Goal: Information Seeking & Learning: Check status

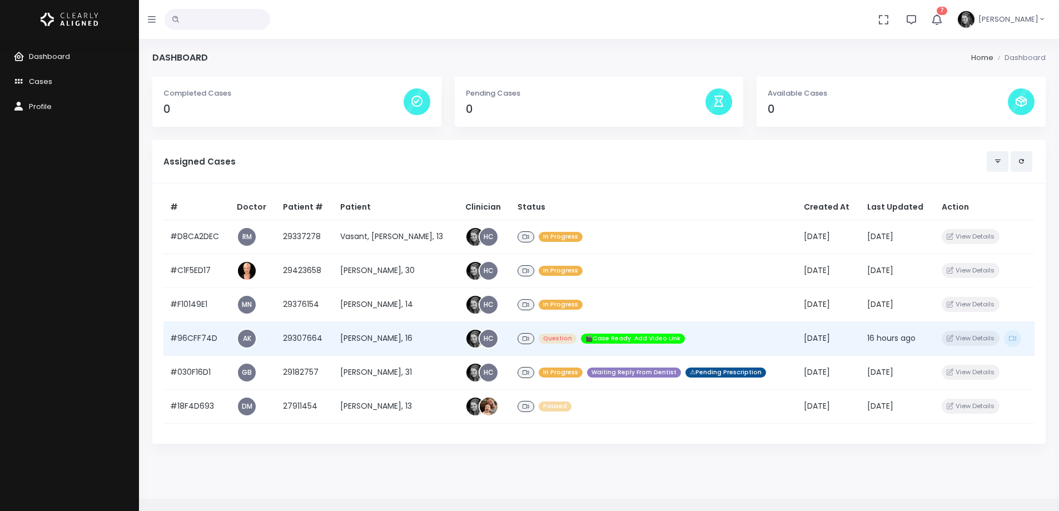
click at [207, 341] on td "#96CFF74D" at bounding box center [196, 338] width 67 height 34
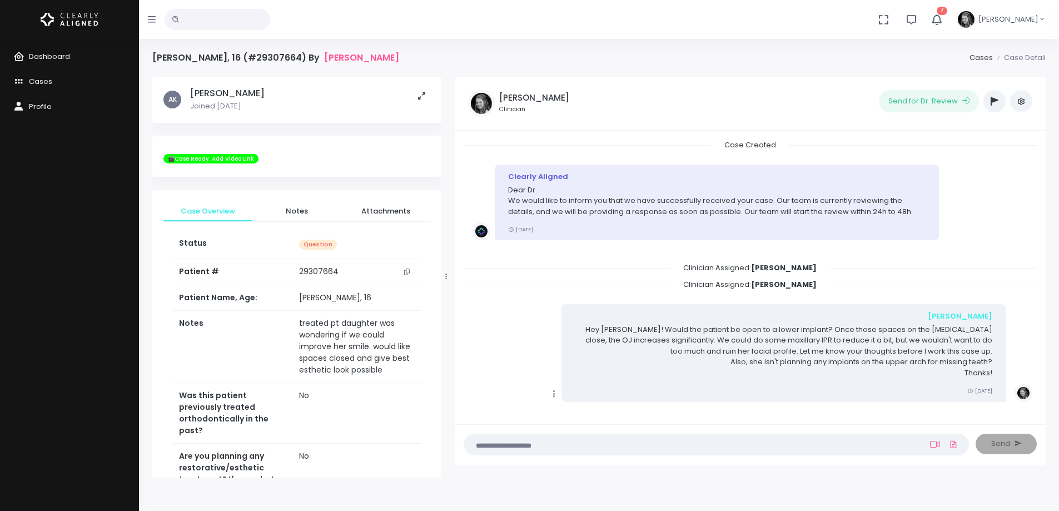
scroll to position [680, 0]
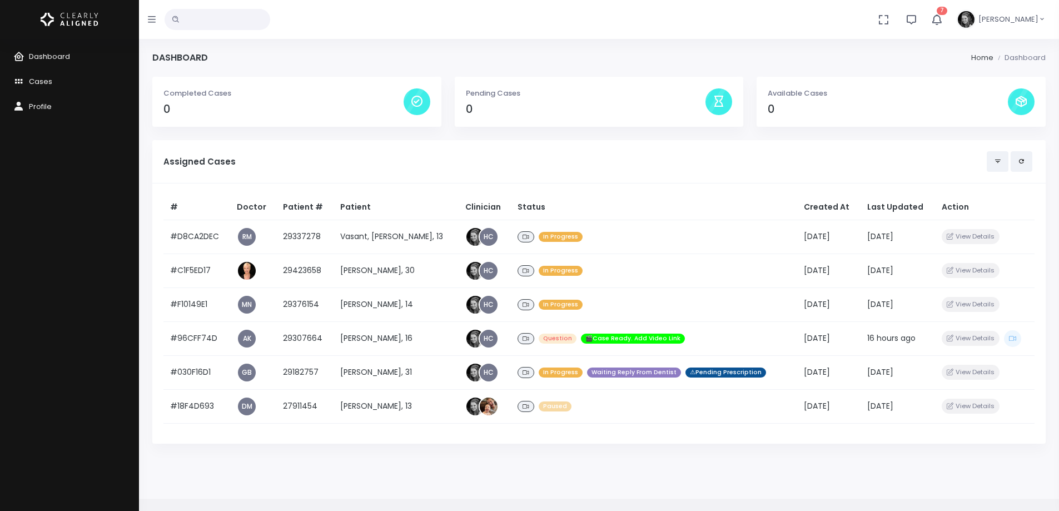
click at [943, 17] on icon "button" at bounding box center [936, 19] width 13 height 13
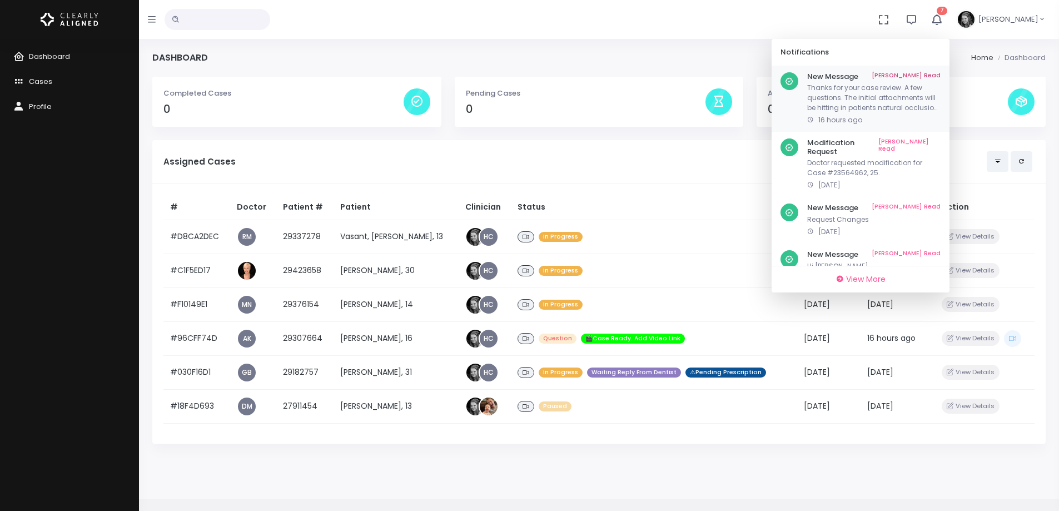
click at [939, 75] on link "[PERSON_NAME] Read" at bounding box center [906, 76] width 69 height 9
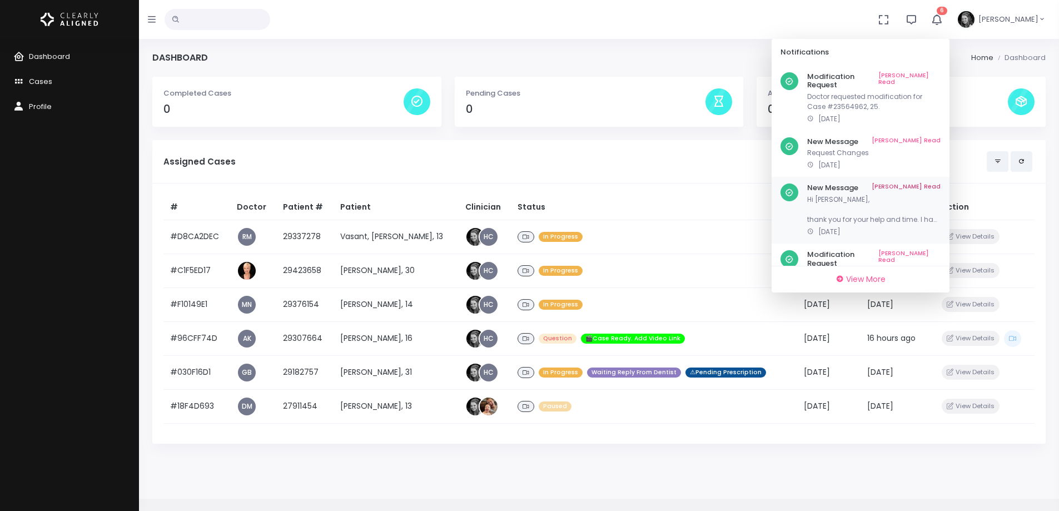
click at [857, 195] on p "Hi [PERSON_NAME], thank you for your help and time. I had a few follow up quest…" at bounding box center [873, 210] width 133 height 30
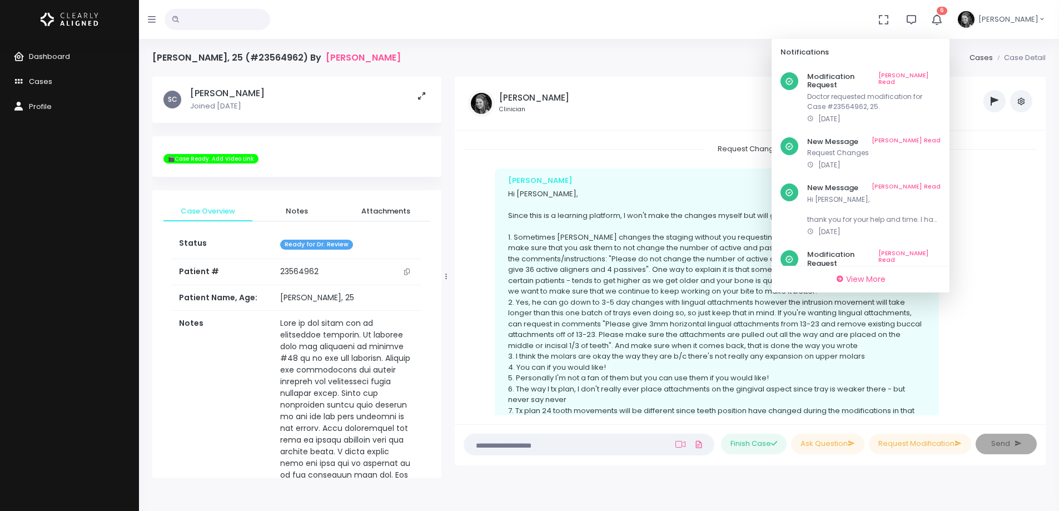
scroll to position [898, 0]
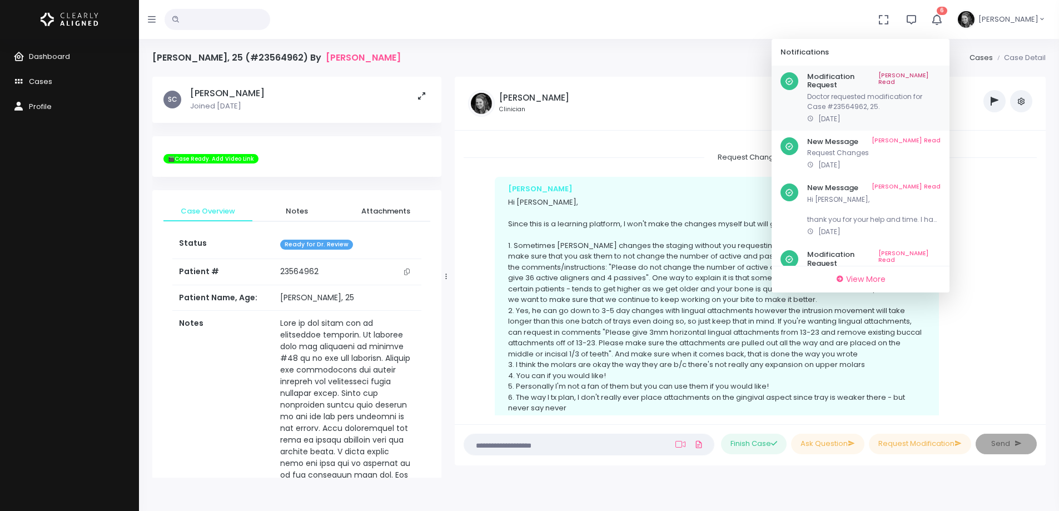
click at [930, 73] on link "[PERSON_NAME] Read" at bounding box center [909, 80] width 62 height 17
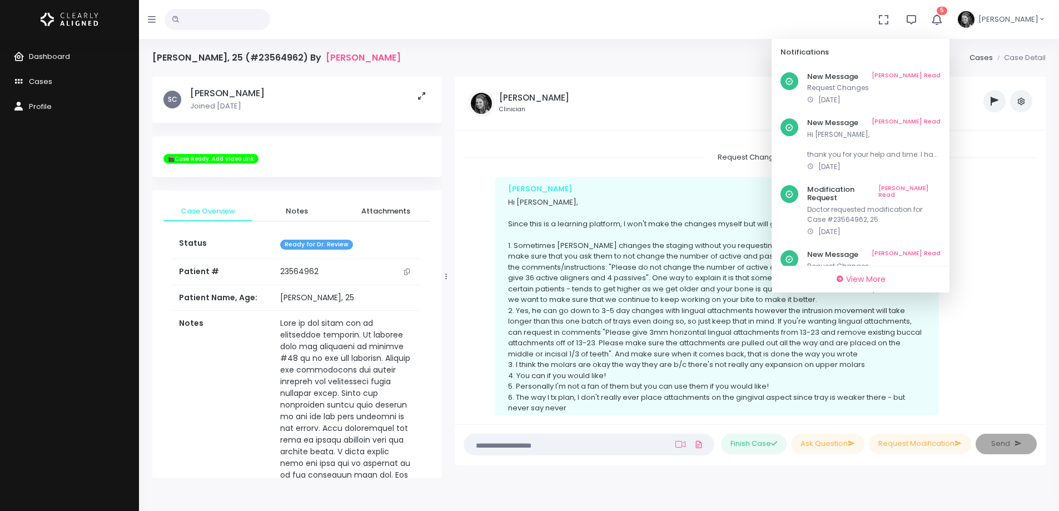
click at [930, 73] on link "[PERSON_NAME] Read" at bounding box center [906, 76] width 69 height 9
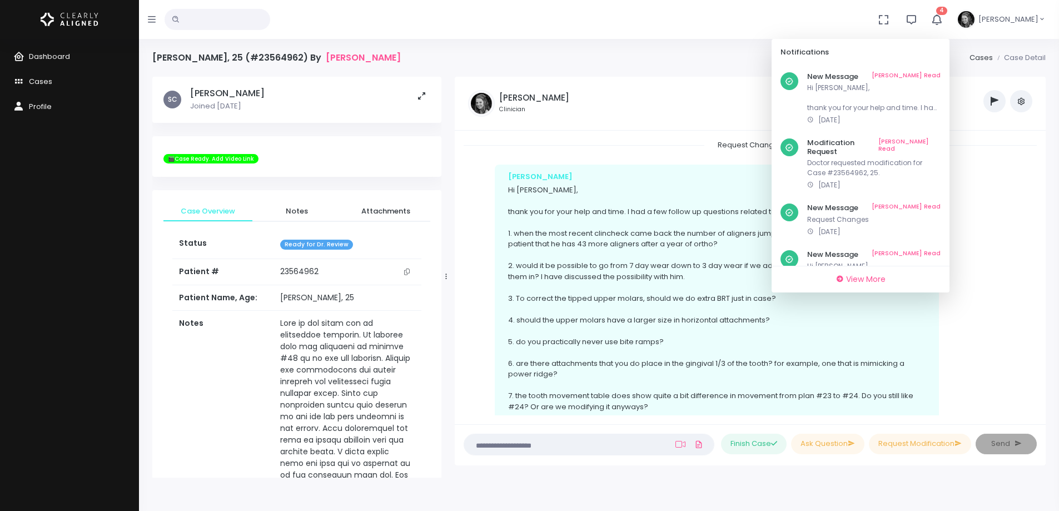
scroll to position [564, 0]
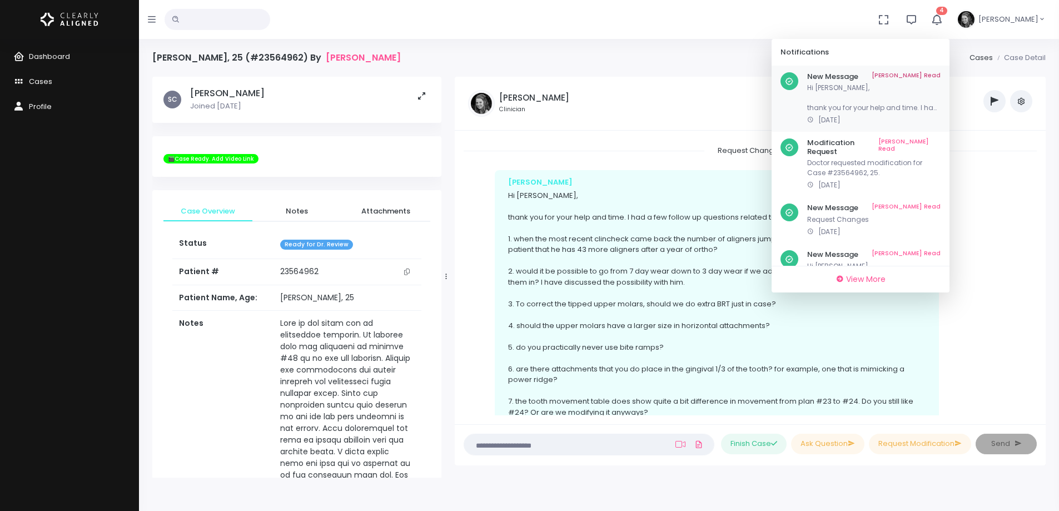
click at [928, 75] on link "[PERSON_NAME] Read" at bounding box center [906, 76] width 69 height 9
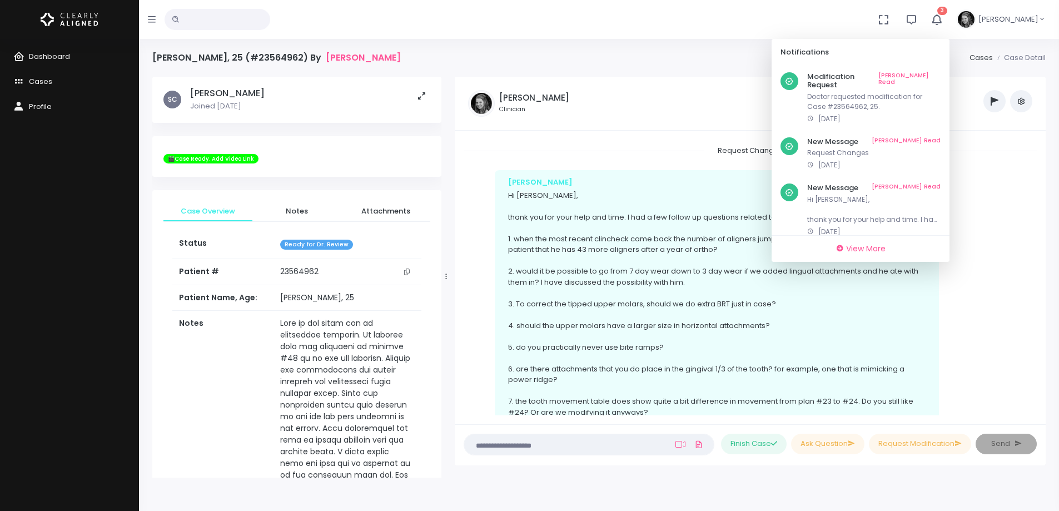
click at [928, 75] on link "[PERSON_NAME] Read" at bounding box center [909, 80] width 62 height 17
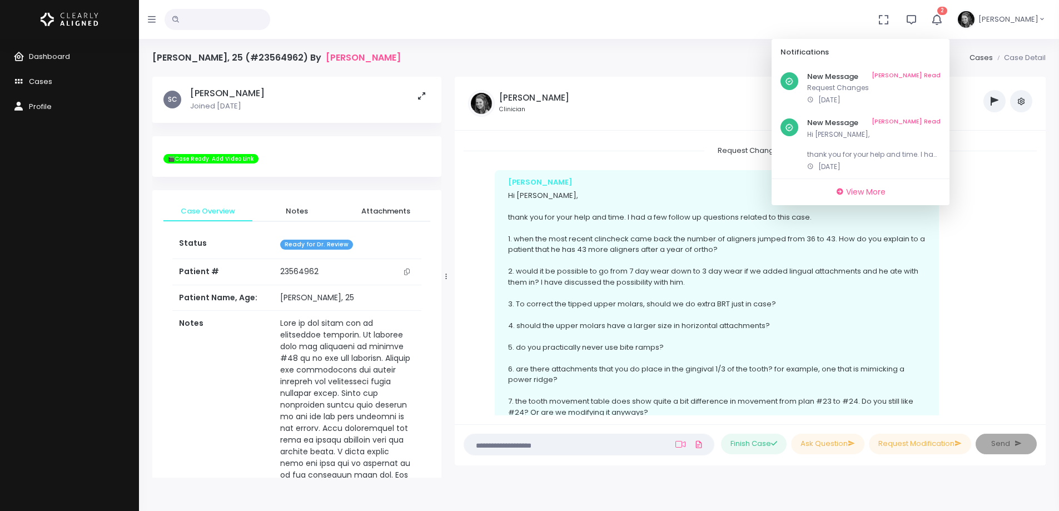
click at [928, 75] on link "[PERSON_NAME] Read" at bounding box center [906, 76] width 69 height 9
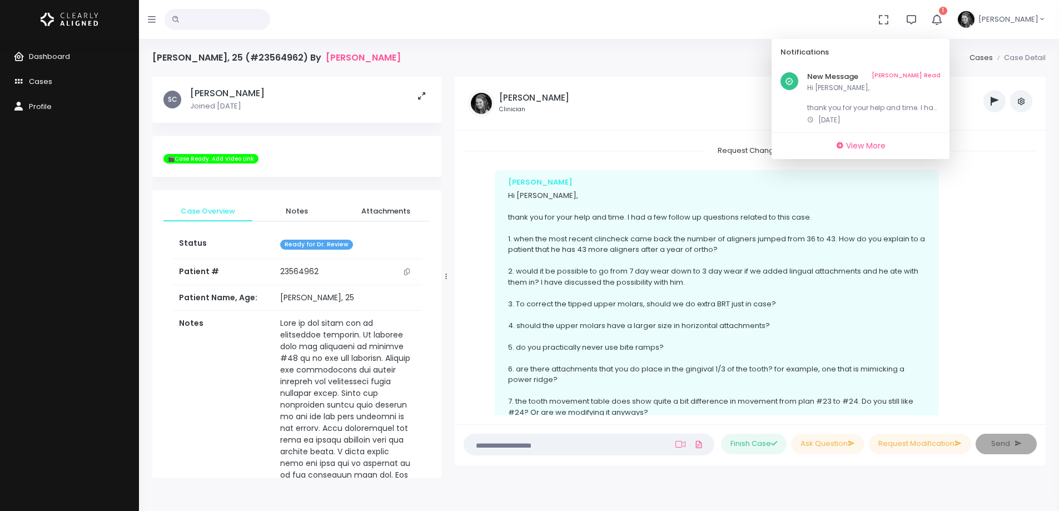
click at [928, 75] on link "[PERSON_NAME] Read" at bounding box center [906, 76] width 69 height 9
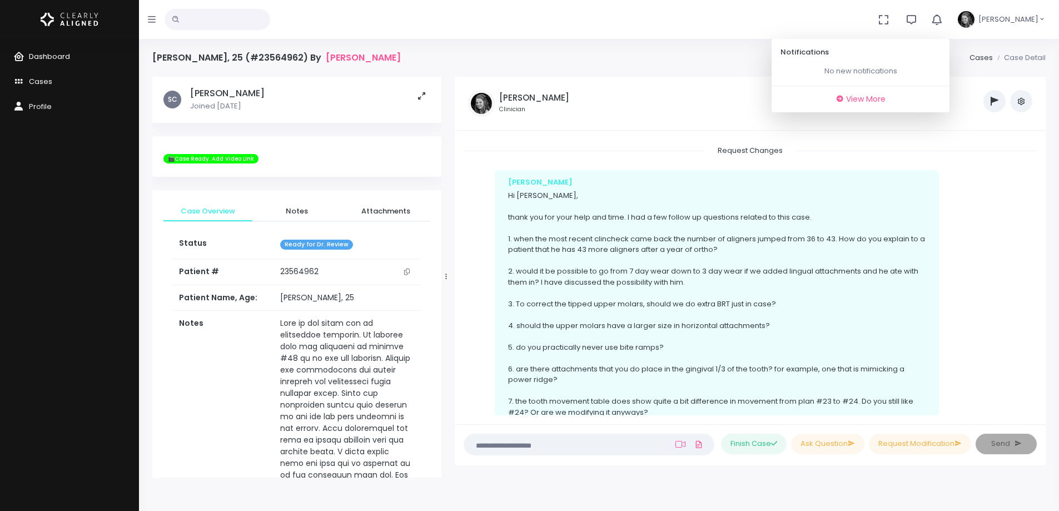
click at [46, 54] on span "Dashboard" at bounding box center [49, 56] width 41 height 11
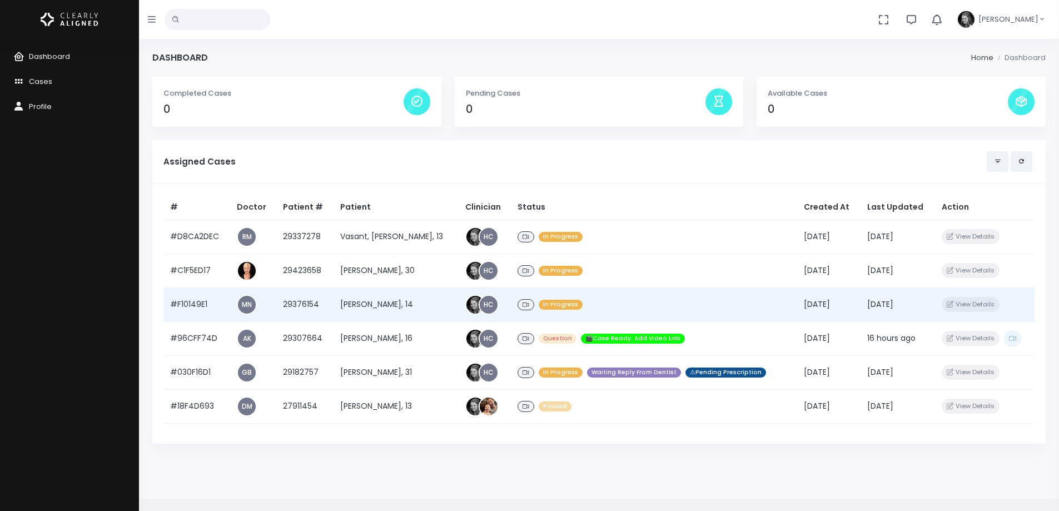
click at [197, 303] on td "#F10149E1" at bounding box center [196, 304] width 67 height 34
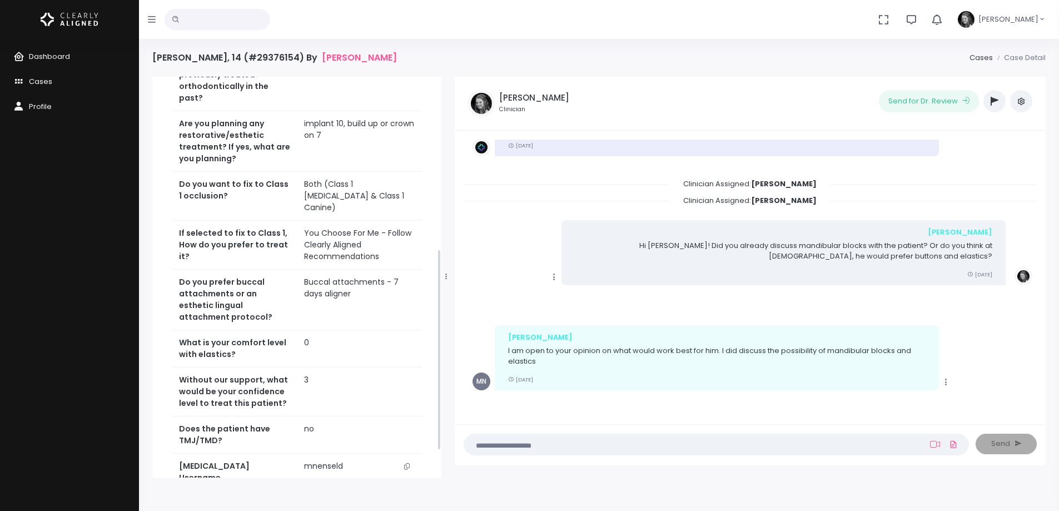
scroll to position [389, 0]
